Goal: Task Accomplishment & Management: Manage account settings

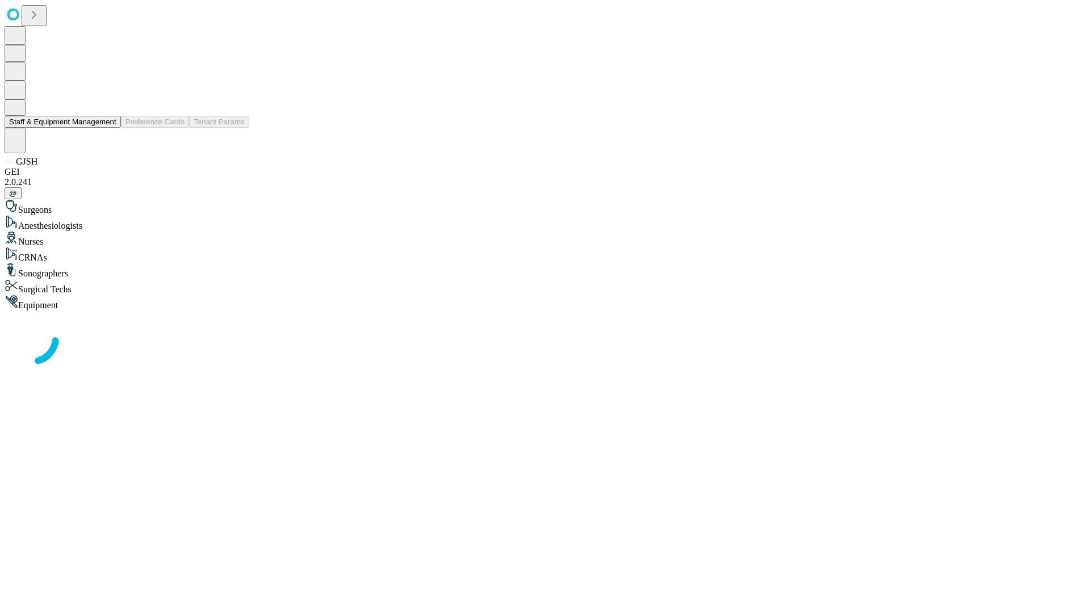
click at [108, 128] on button "Staff & Equipment Management" at bounding box center [63, 122] width 116 height 12
